Goal: Task Accomplishment & Management: Use online tool/utility

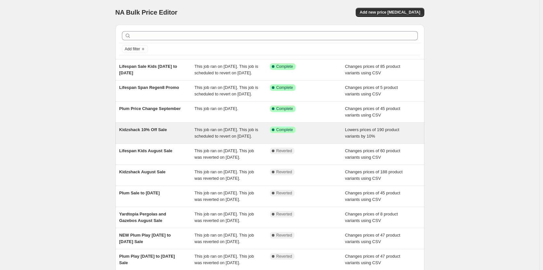
click at [157, 132] on span "Kidzshack 10% Off Sale" at bounding box center [143, 129] width 48 height 5
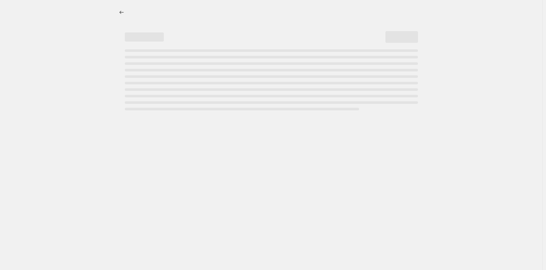
select select "percentage"
select select "no_change"
select select "vendor"
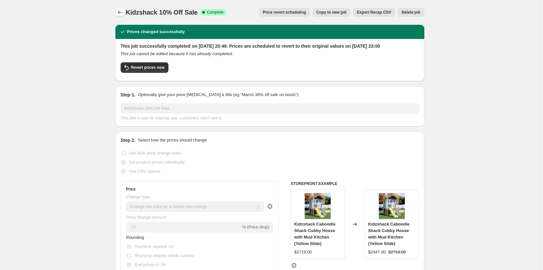
click at [123, 14] on icon "Price change jobs" at bounding box center [120, 12] width 7 height 7
